Goal: Information Seeking & Learning: Find specific page/section

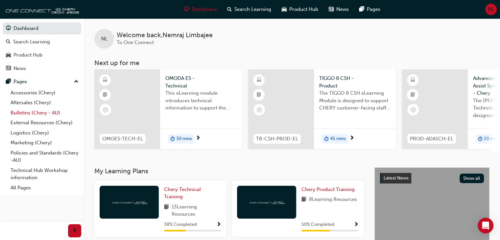
click at [55, 111] on link "Bulletins (Chery - AU)" at bounding box center [44, 113] width 73 height 10
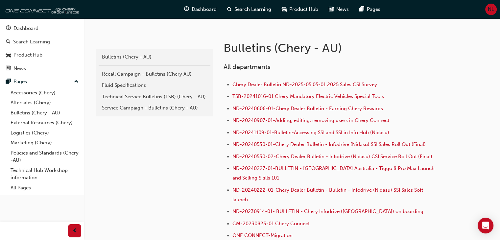
scroll to position [139, 0]
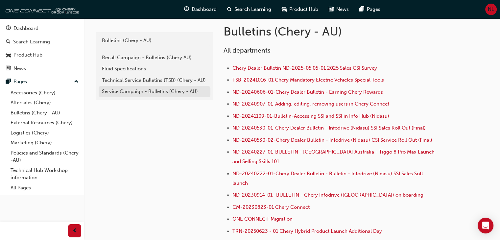
click at [172, 89] on div "Service Campaign - Bulletins (Chery - AU)" at bounding box center [154, 92] width 105 height 8
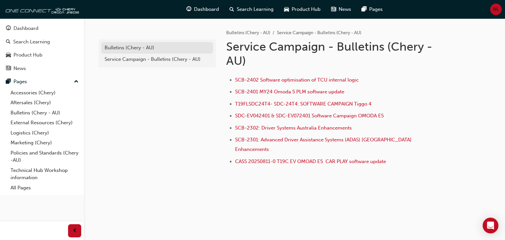
click at [153, 50] on div "Bulletins (Chery - AU)" at bounding box center [157, 48] width 105 height 8
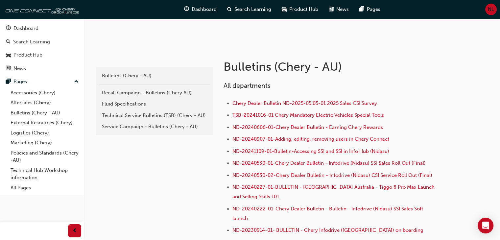
scroll to position [104, 0]
click at [183, 117] on div "Technical Service Bulletins (TSB) (Chery - AU)" at bounding box center [154, 115] width 105 height 8
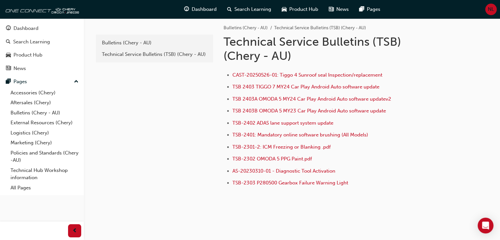
scroll to position [4, 0]
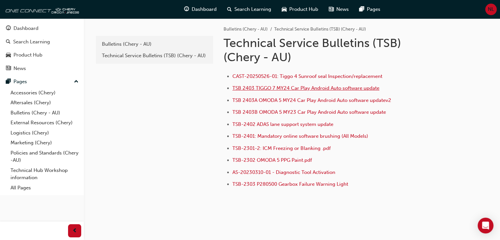
click at [312, 90] on span "TSB 2403 TIGGO 7 MY24 Car Play Android Auto software update" at bounding box center [305, 88] width 147 height 6
